Goal: Task Accomplishment & Management: Manage account settings

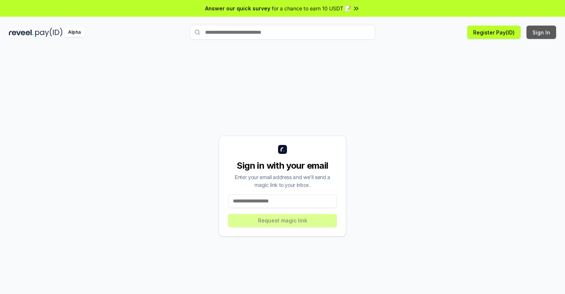
click at [542, 32] on button "Sign In" at bounding box center [542, 32] width 30 height 13
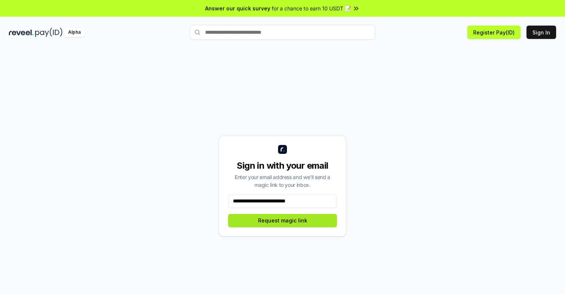
type input "**********"
click at [283, 220] on button "Request magic link" at bounding box center [282, 220] width 109 height 13
